Goal: Transaction & Acquisition: Purchase product/service

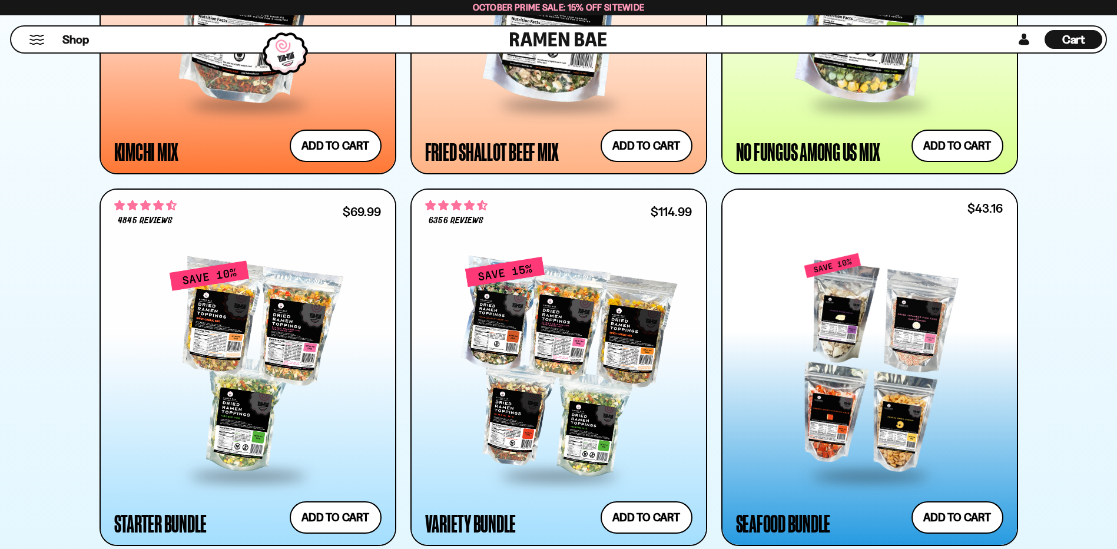
scroll to position [1477, 0]
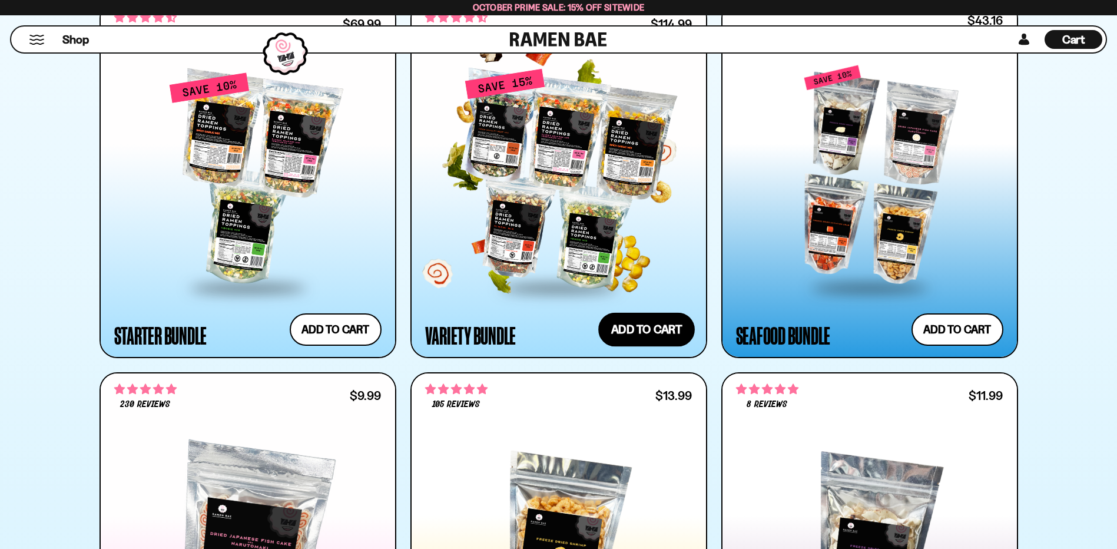
click at [636, 331] on button "Add to cart Add ― Regular price $114.99 Regular price $135.95 USD Sale price $1…" at bounding box center [646, 329] width 97 height 34
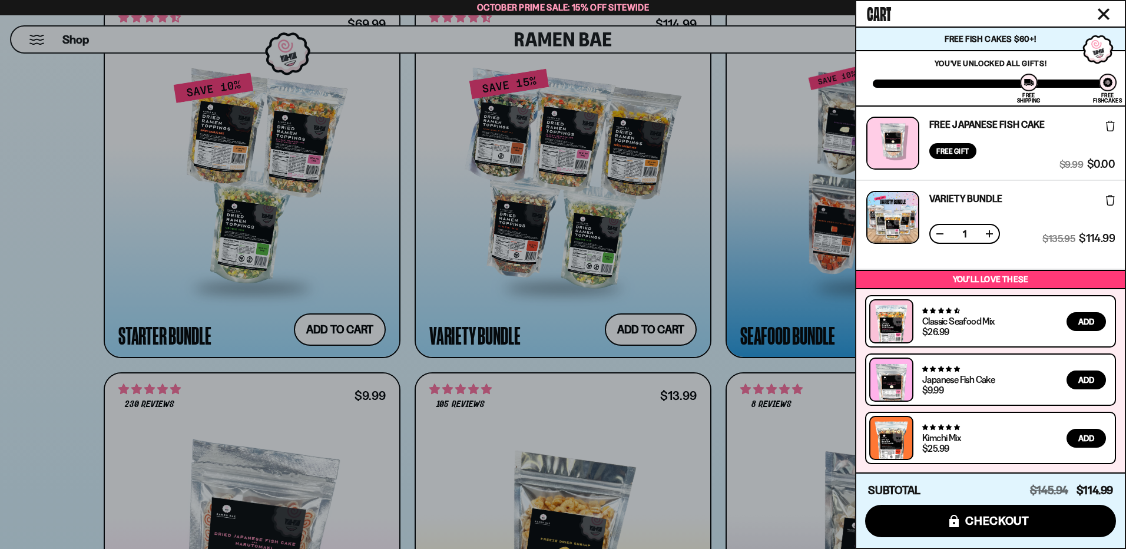
click at [1104, 11] on icon "Close cart" at bounding box center [1103, 14] width 12 height 12
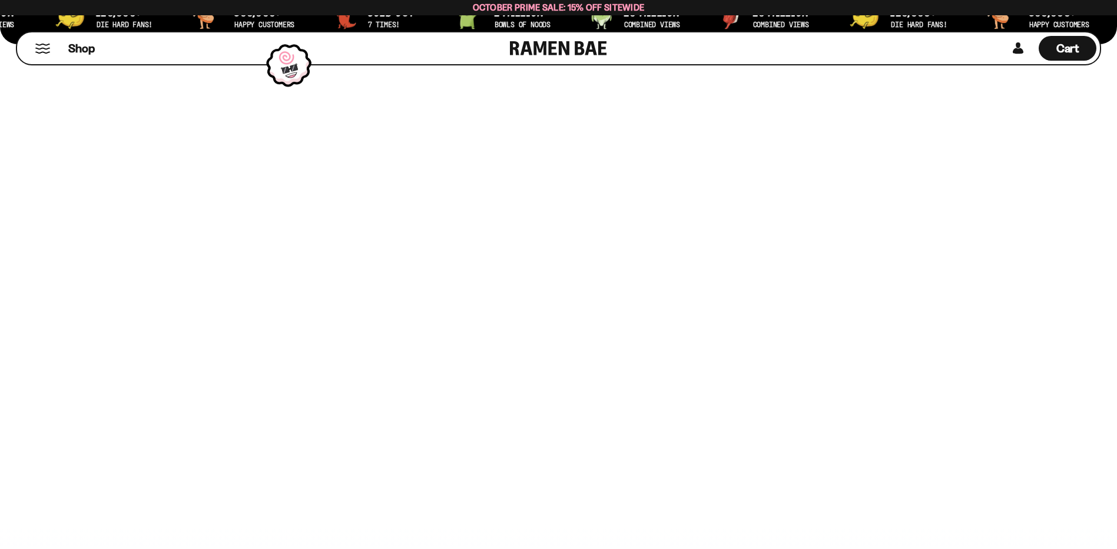
scroll to position [0, 0]
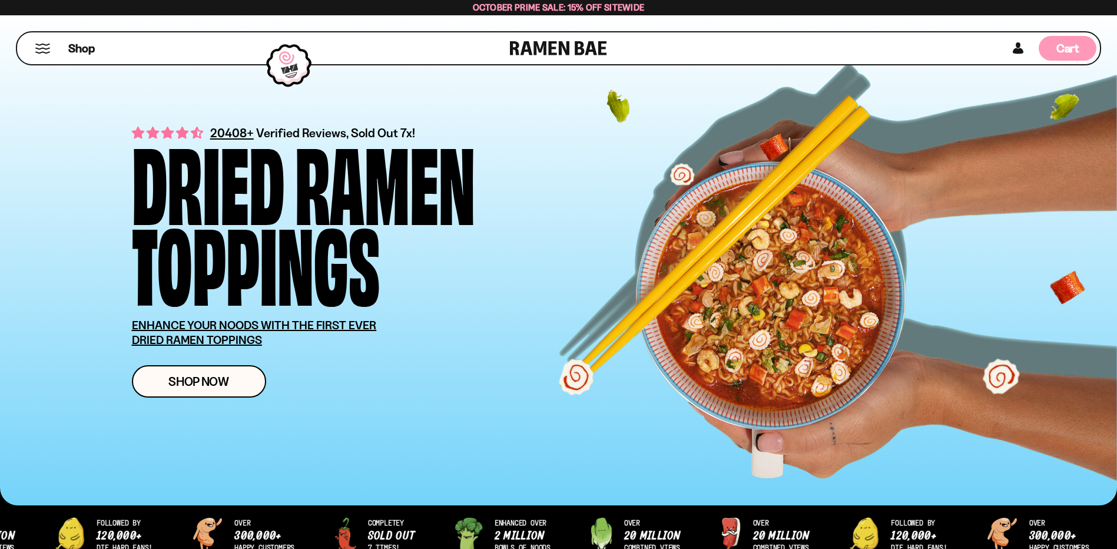
click at [1072, 48] on span "Cart" at bounding box center [1067, 48] width 23 height 14
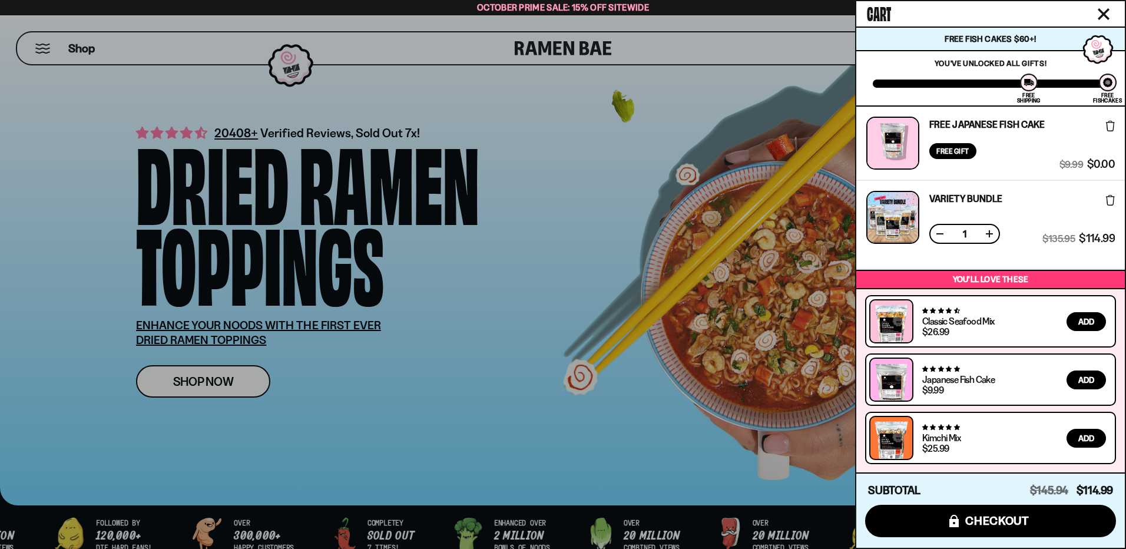
click at [1110, 201] on icon at bounding box center [1110, 200] width 9 height 11
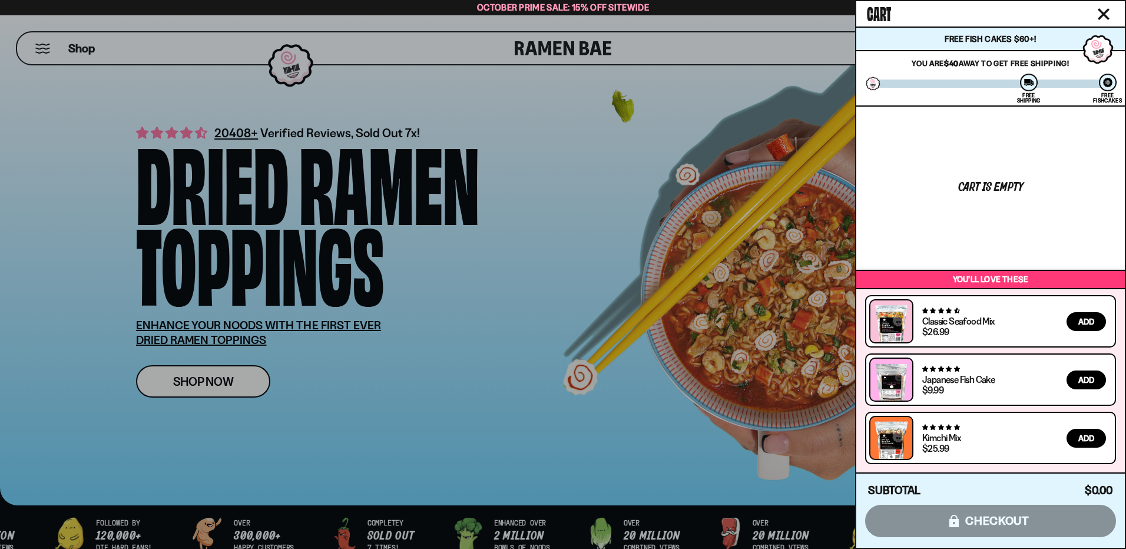
click at [346, 288] on div at bounding box center [563, 274] width 1126 height 549
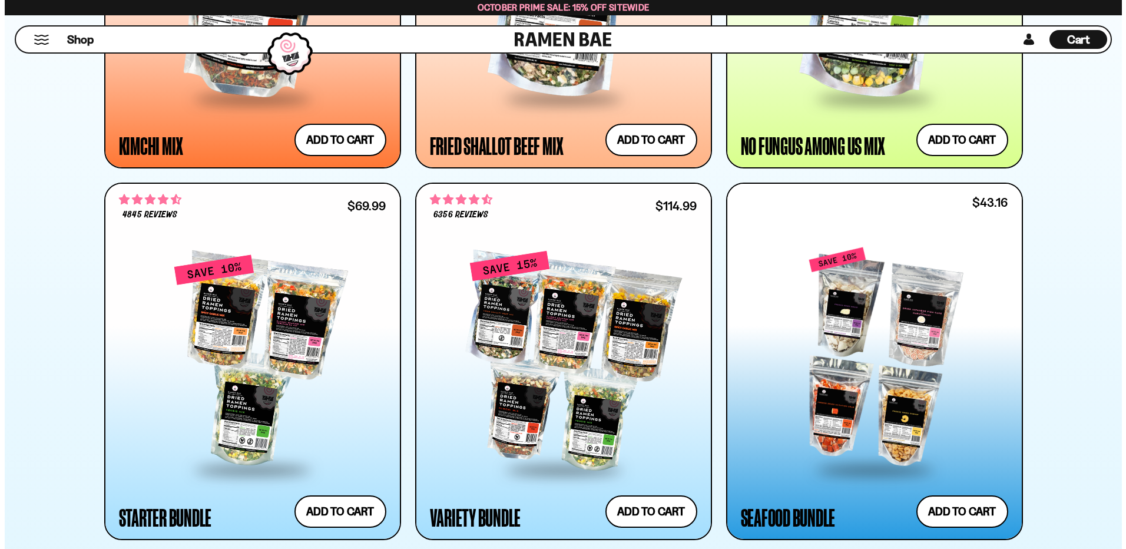
scroll to position [1413, 0]
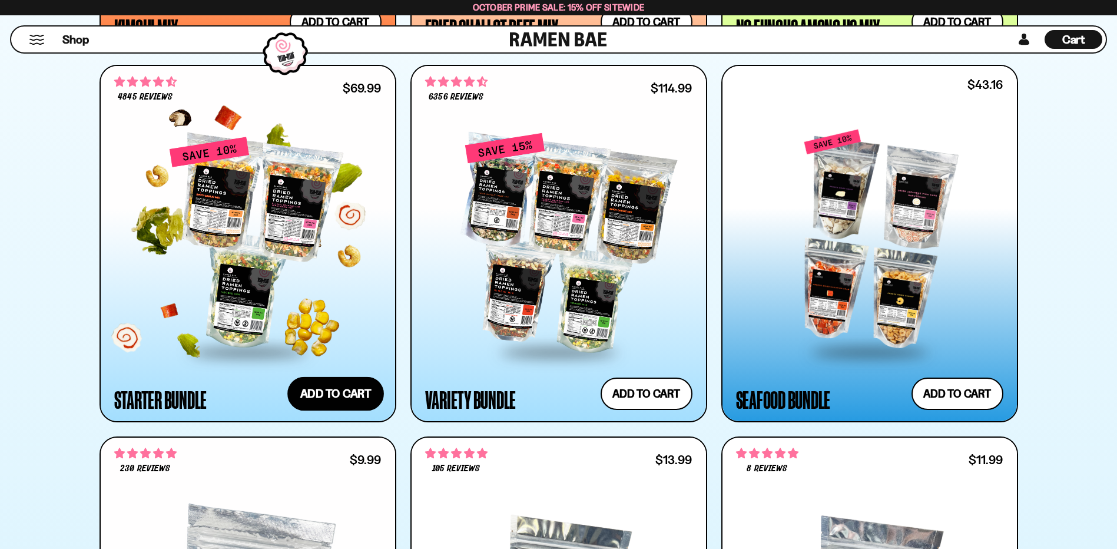
click at [369, 392] on button "Add to cart Add ― Regular price $69.99 Regular price $77.97 USD Sale price $69.…" at bounding box center [335, 393] width 97 height 34
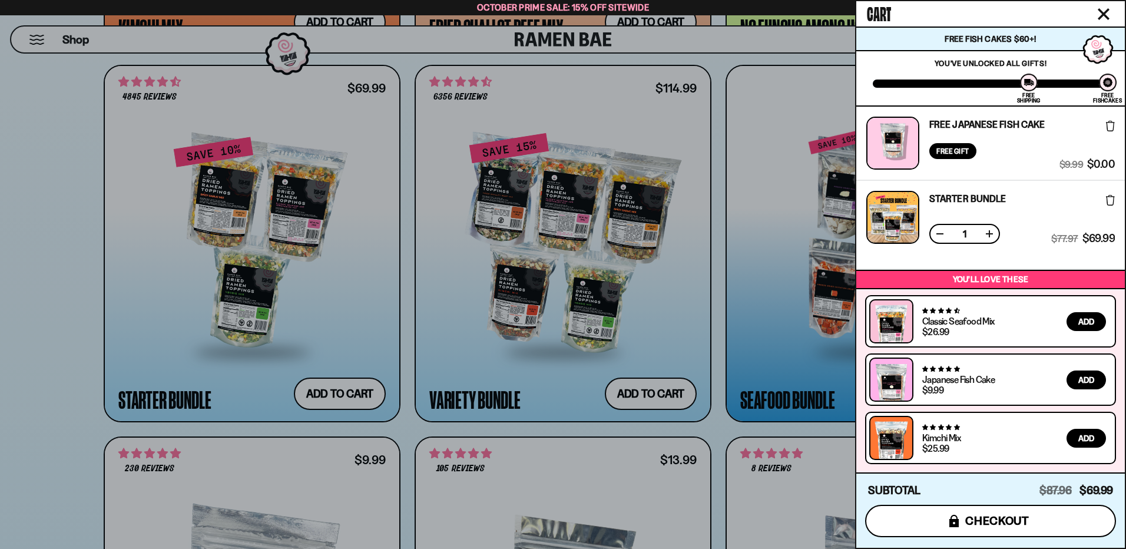
click at [1026, 521] on span "checkout" at bounding box center [997, 520] width 64 height 13
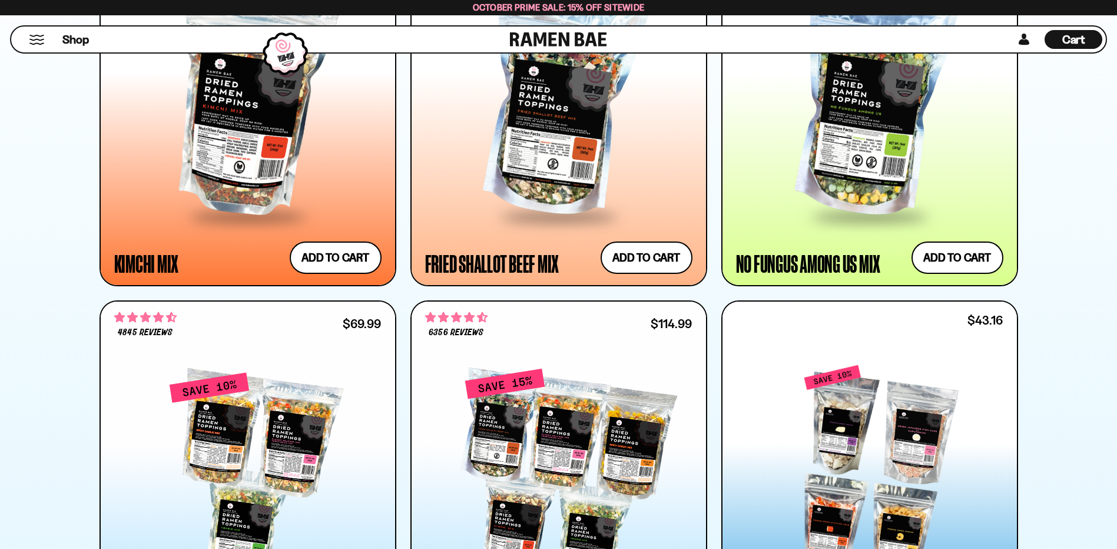
scroll to position [1472, 0]
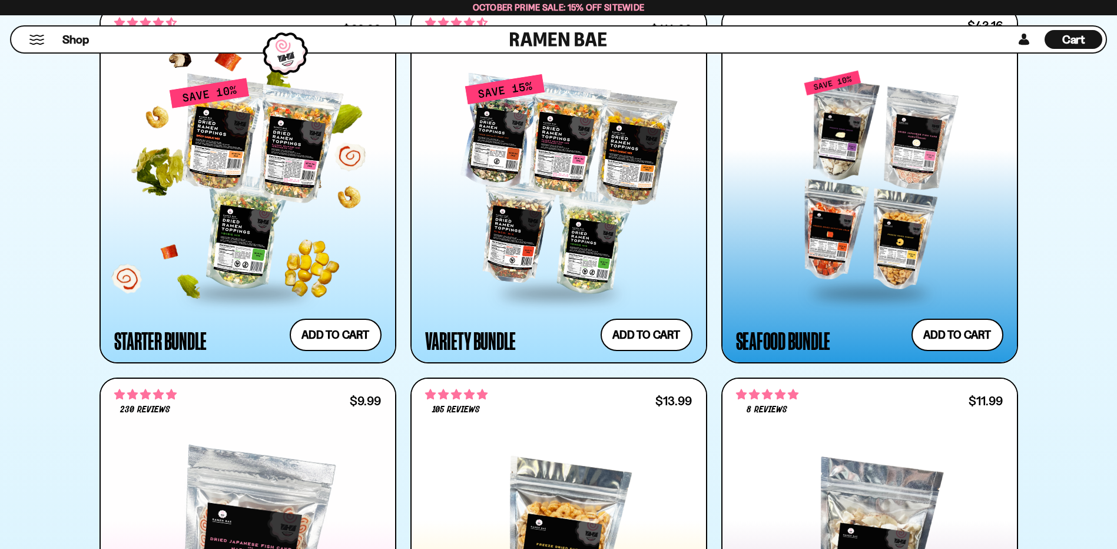
click at [218, 222] on div at bounding box center [247, 184] width 267 height 214
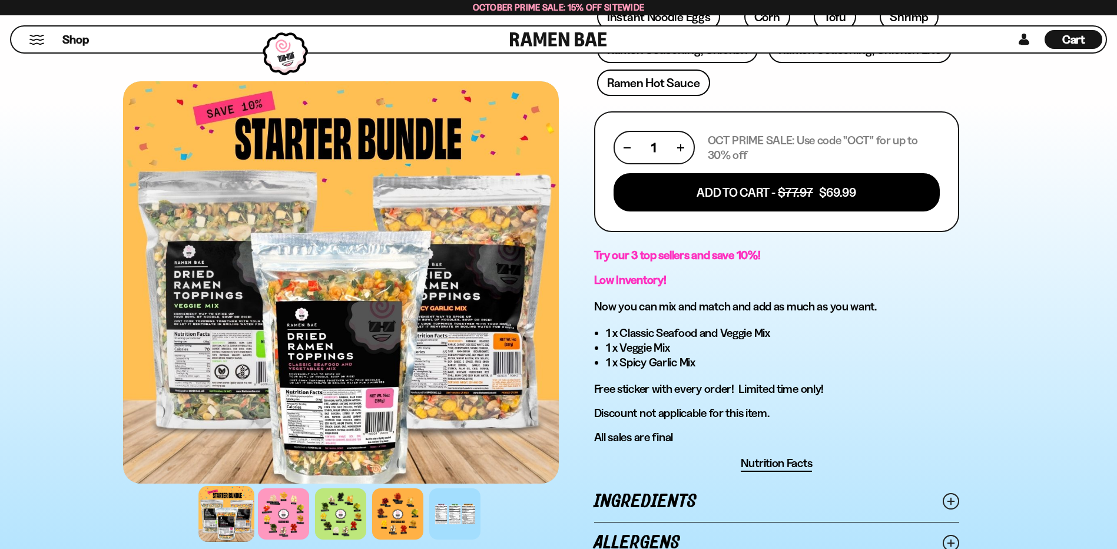
scroll to position [648, 0]
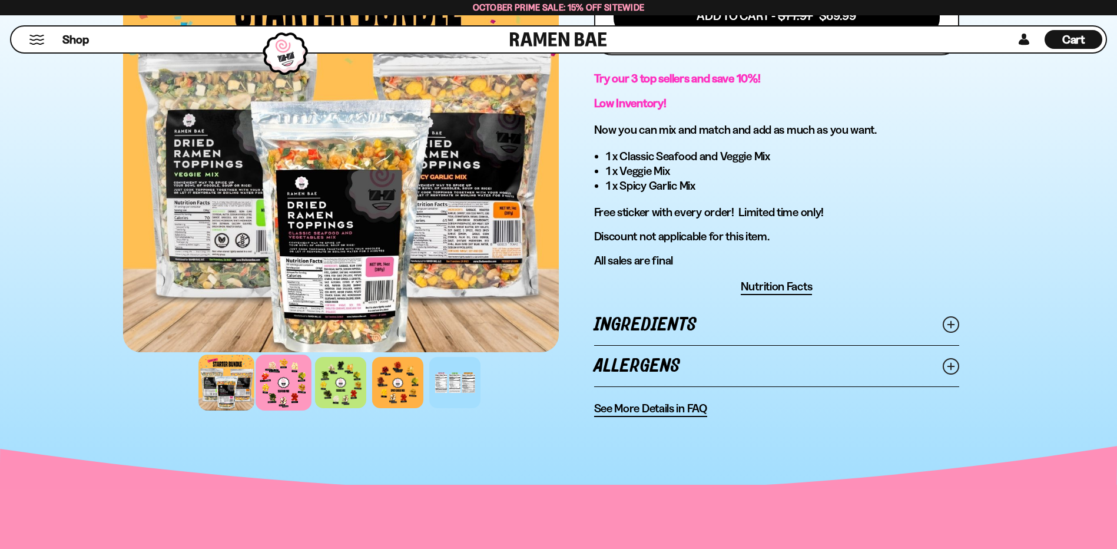
click at [280, 389] on div at bounding box center [284, 382] width 56 height 56
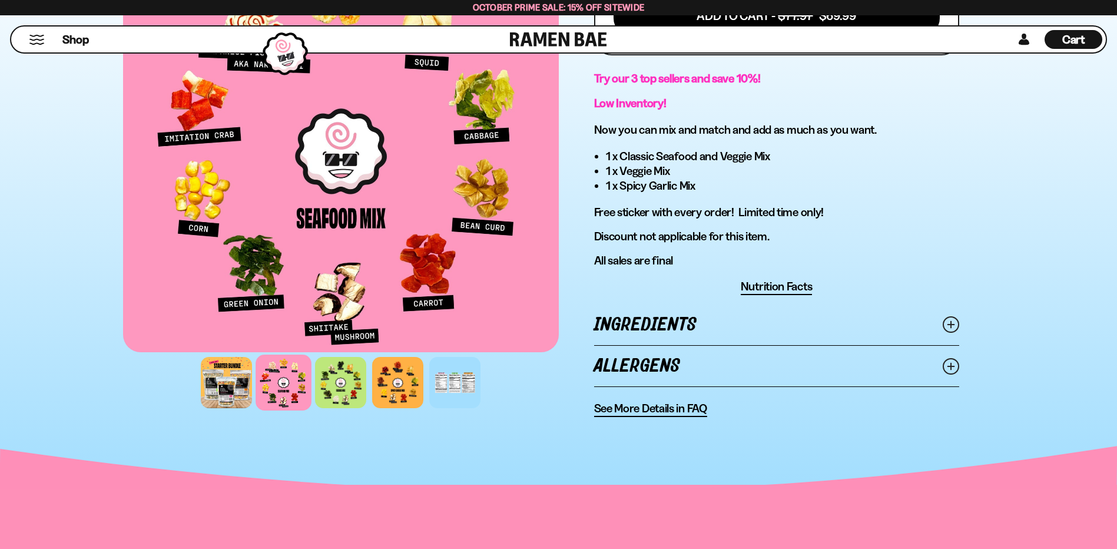
scroll to position [589, 0]
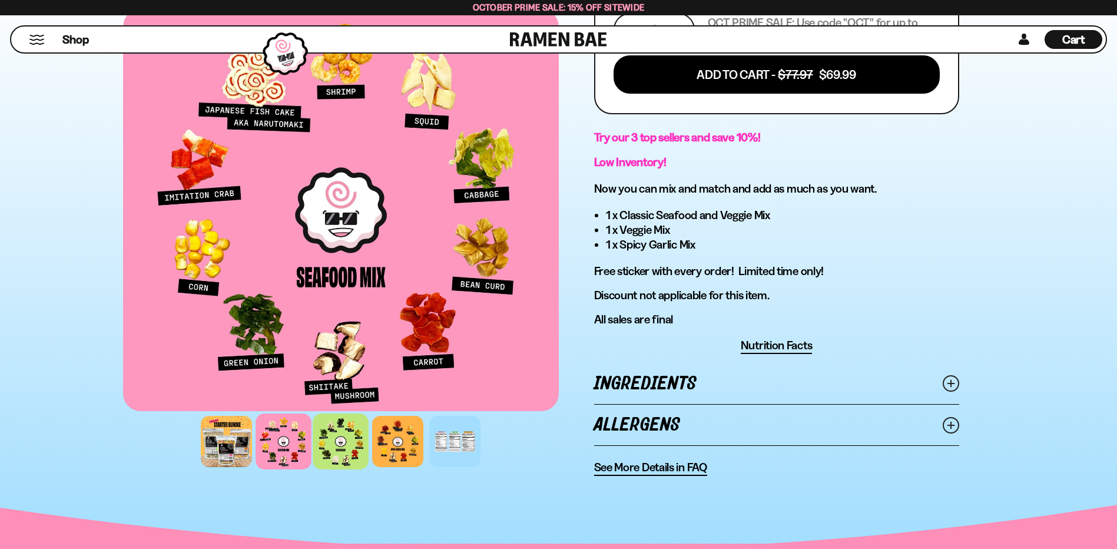
click at [347, 442] on div at bounding box center [341, 441] width 56 height 56
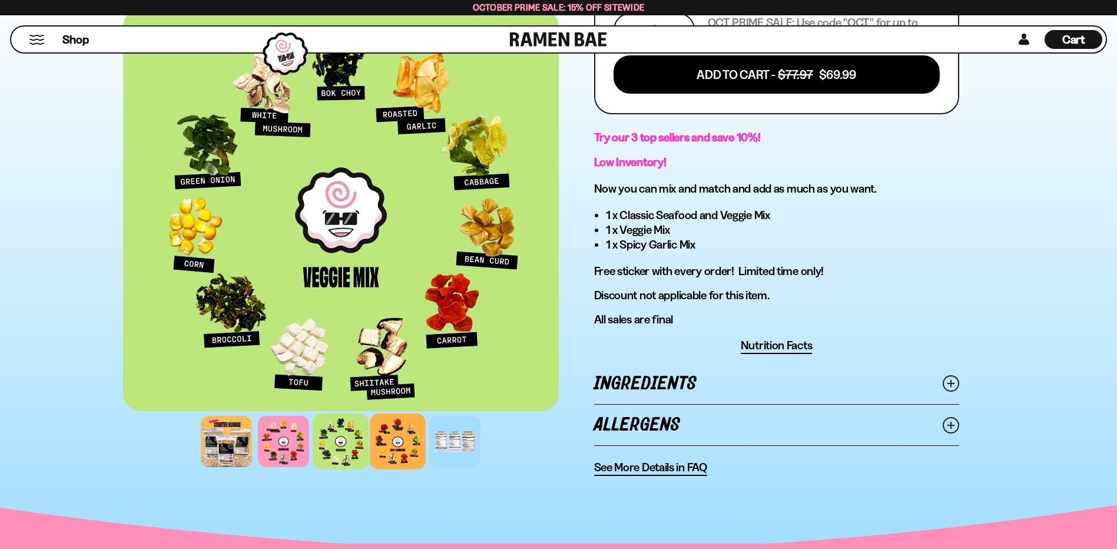
click at [389, 440] on div at bounding box center [398, 441] width 56 height 56
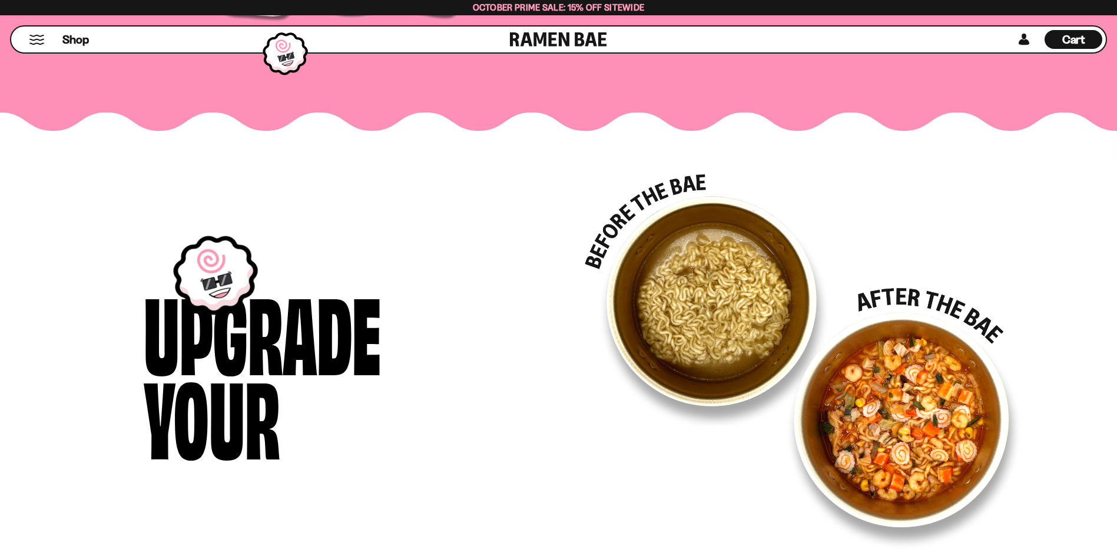
scroll to position [1707, 0]
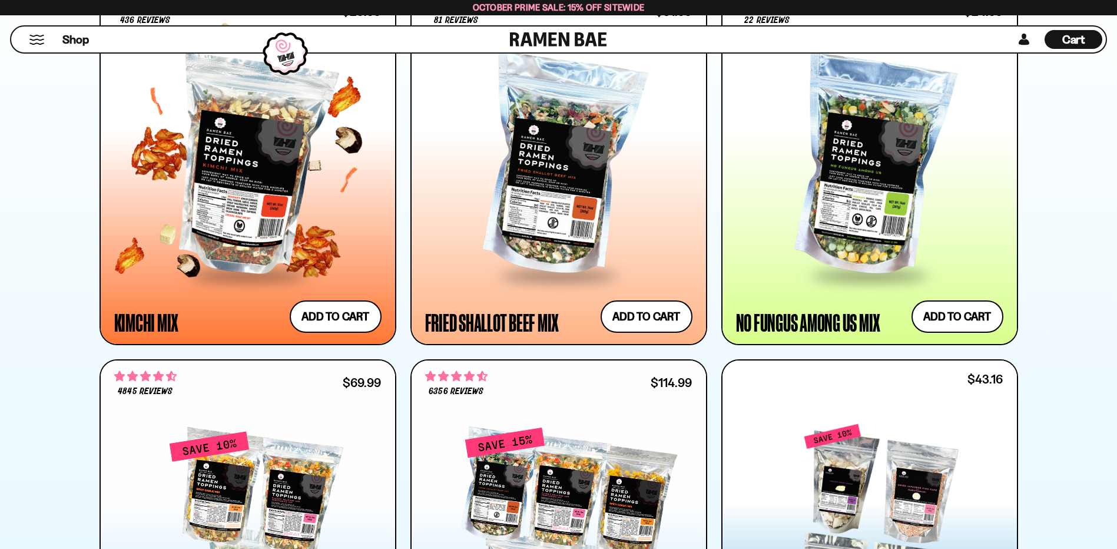
scroll to position [1413, 0]
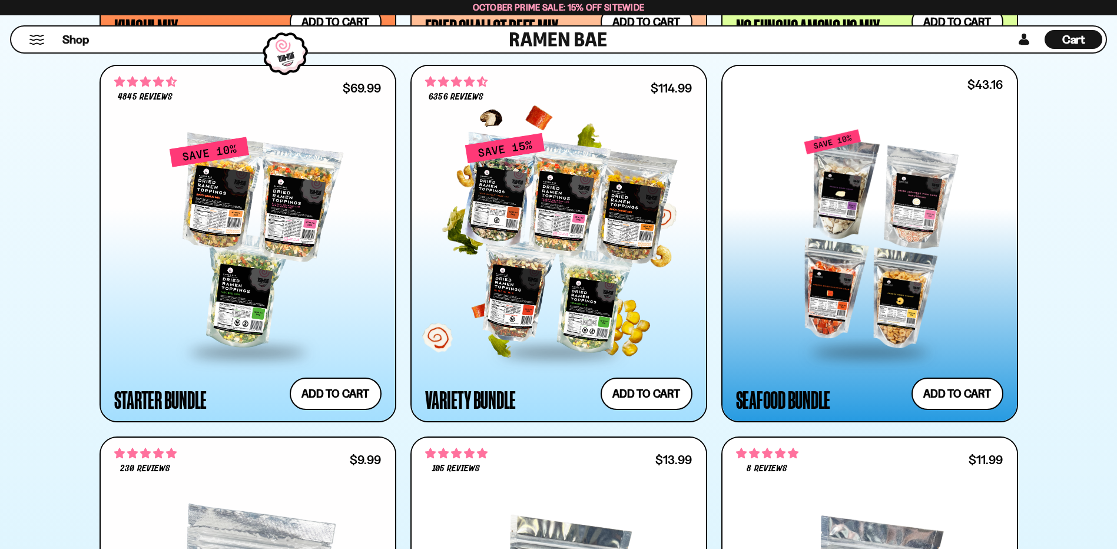
click at [540, 303] on div at bounding box center [558, 243] width 267 height 214
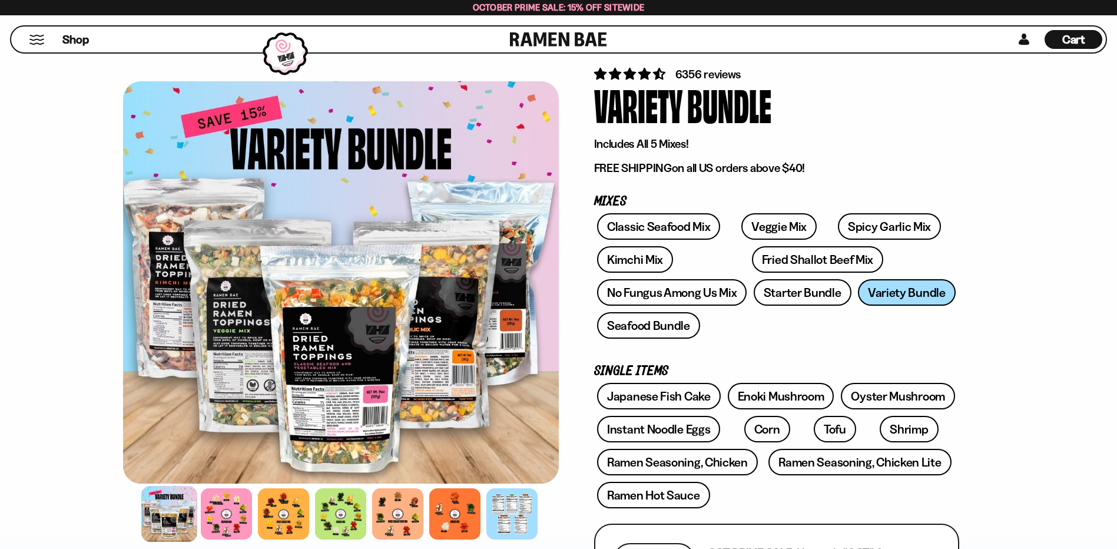
scroll to position [118, 0]
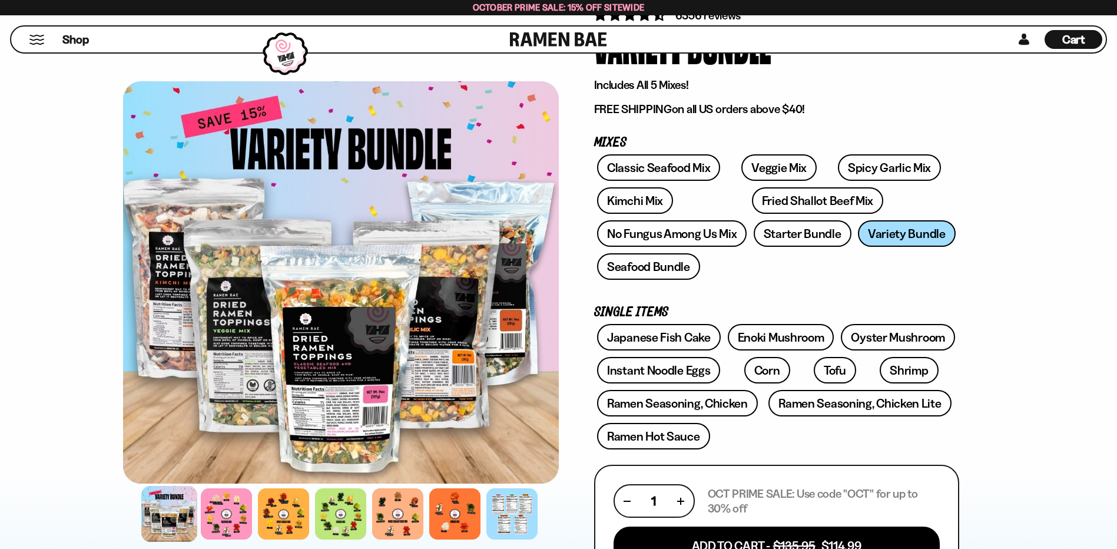
click at [164, 515] on div at bounding box center [169, 514] width 56 height 56
click at [212, 516] on div at bounding box center [226, 514] width 56 height 56
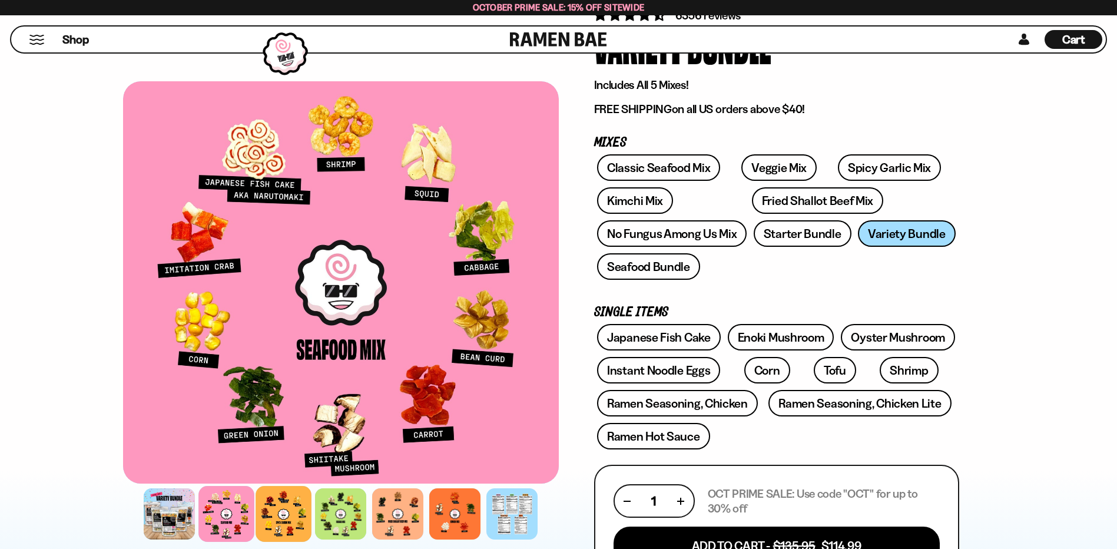
click at [266, 519] on div at bounding box center [284, 514] width 56 height 56
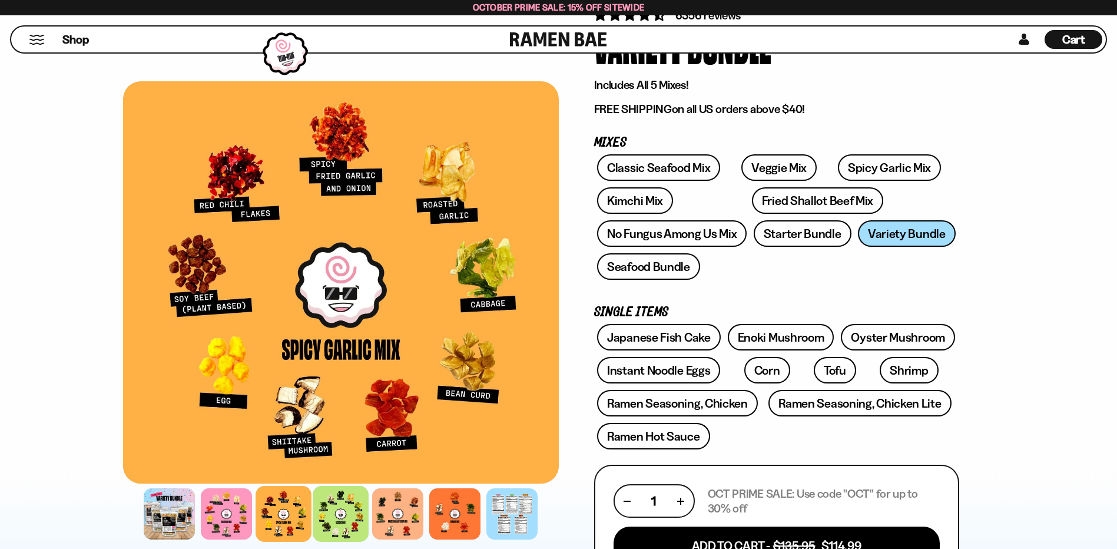
click at [331, 519] on div at bounding box center [341, 514] width 56 height 56
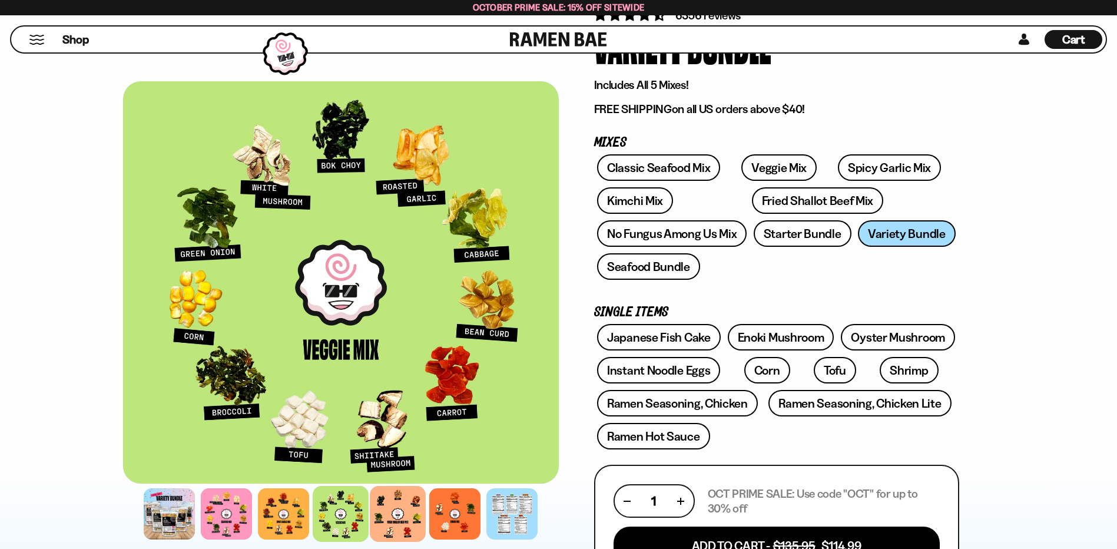
click at [377, 519] on div at bounding box center [398, 514] width 56 height 56
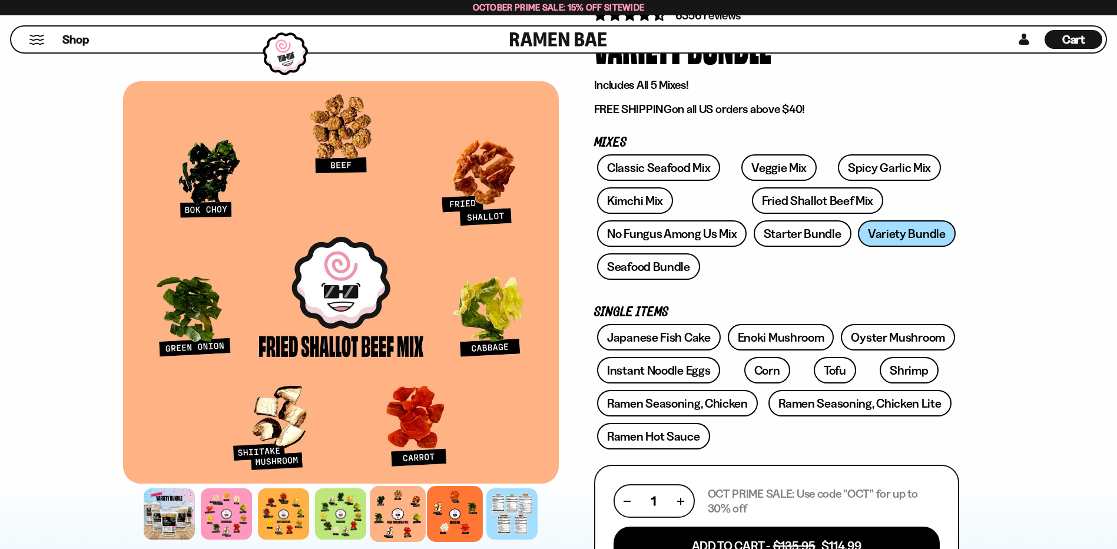
click at [443, 512] on div at bounding box center [455, 514] width 56 height 56
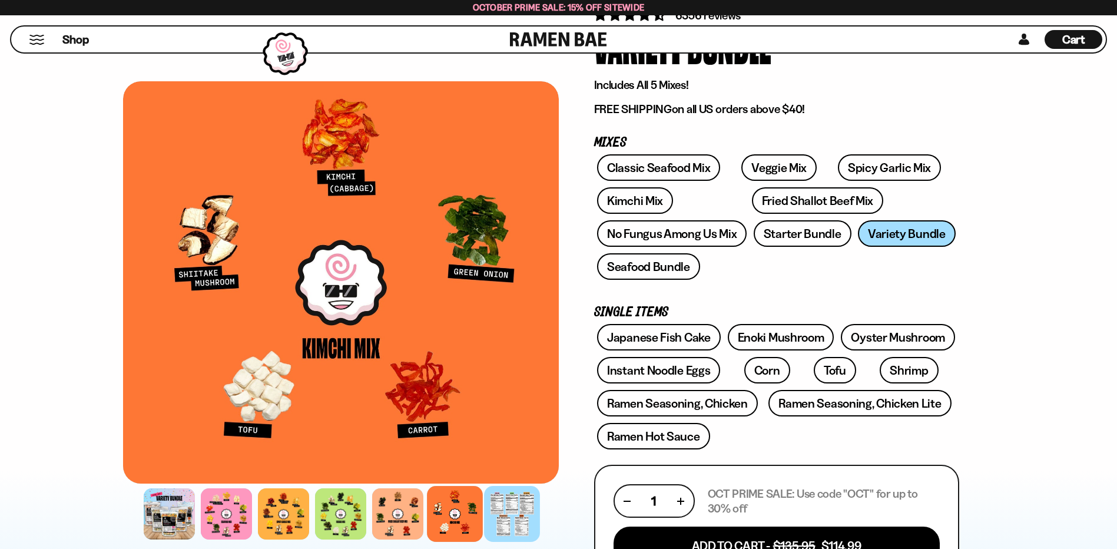
click at [501, 512] on div at bounding box center [512, 514] width 56 height 56
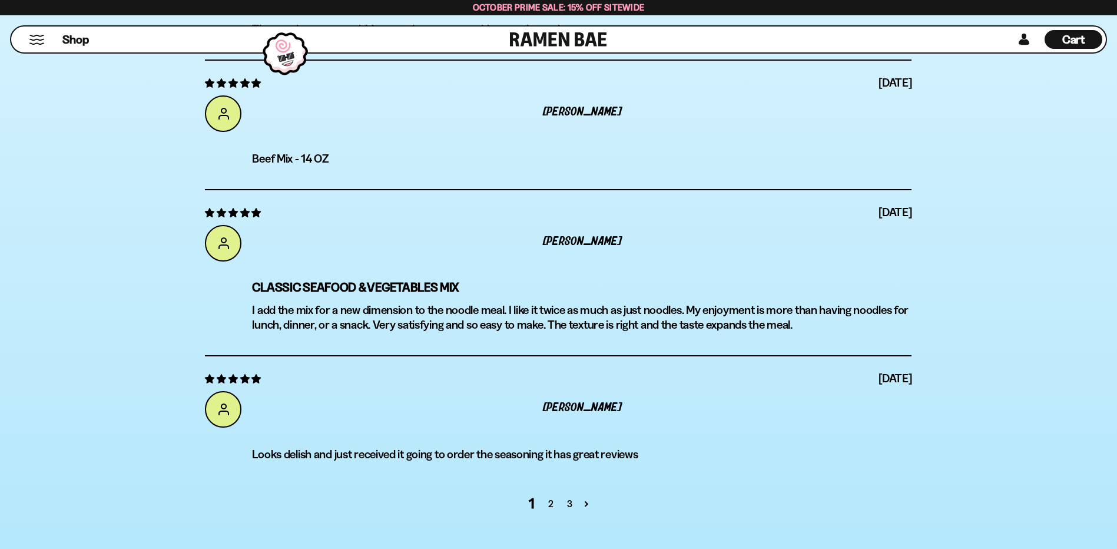
scroll to position [5004, 0]
